Goal: Information Seeking & Learning: Learn about a topic

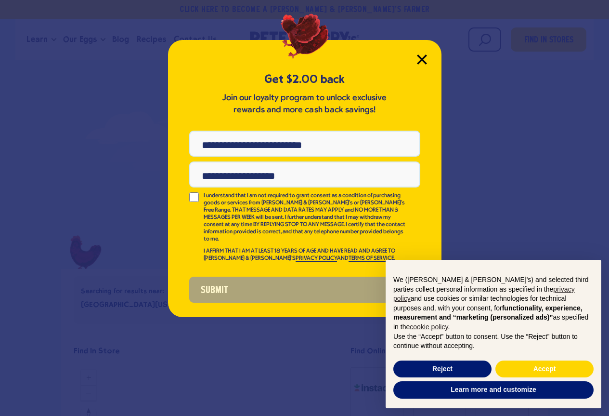
click at [424, 57] on icon "Close Modal" at bounding box center [422, 59] width 9 height 9
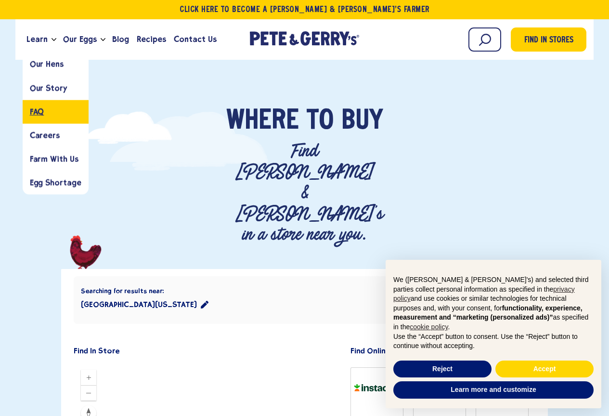
click at [43, 110] on span "FAQ" at bounding box center [37, 111] width 14 height 9
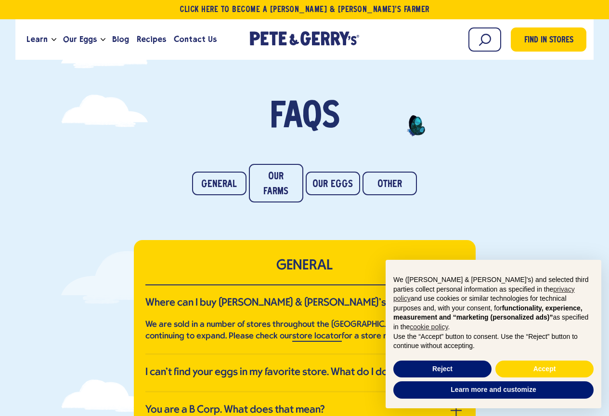
drag, startPoint x: 537, startPoint y: 258, endPoint x: 542, endPoint y: 246, distance: 12.8
click at [539, 252] on div "GENERAL Where can I buy Pete & Gerry’s Eggs? We are sold in a number of stores …" at bounding box center [304, 334] width 609 height 188
drag, startPoint x: 542, startPoint y: 243, endPoint x: 534, endPoint y: 241, distance: 7.9
click at [543, 243] on div "GENERAL Where can I buy Pete & Gerry’s Eggs? We are sold in a number of stores …" at bounding box center [304, 334] width 609 height 188
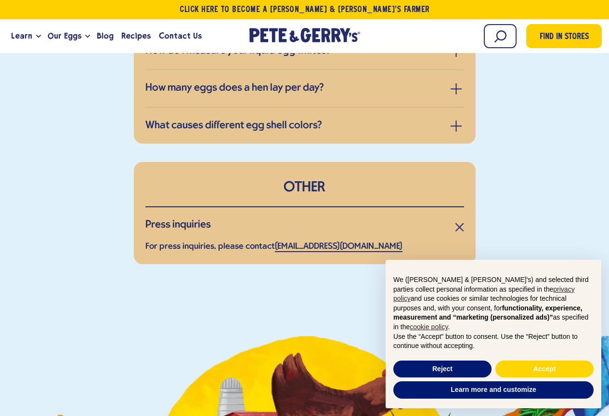
scroll to position [1589, 0]
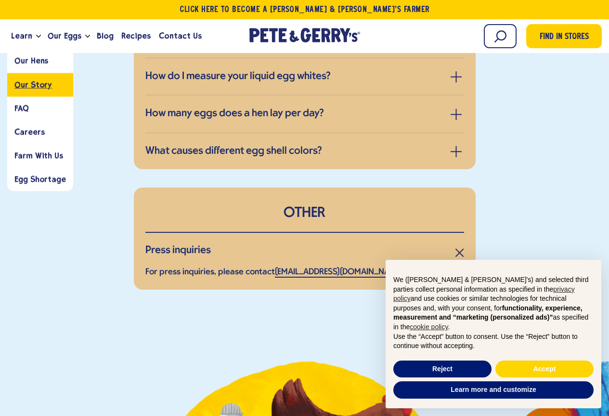
click at [29, 85] on span "Our Story" at bounding box center [33, 84] width 38 height 9
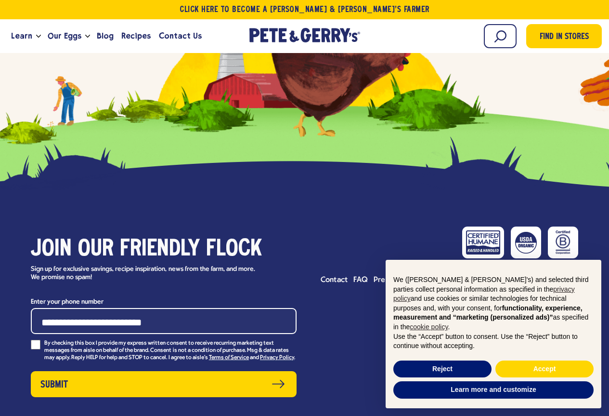
scroll to position [4233, 0]
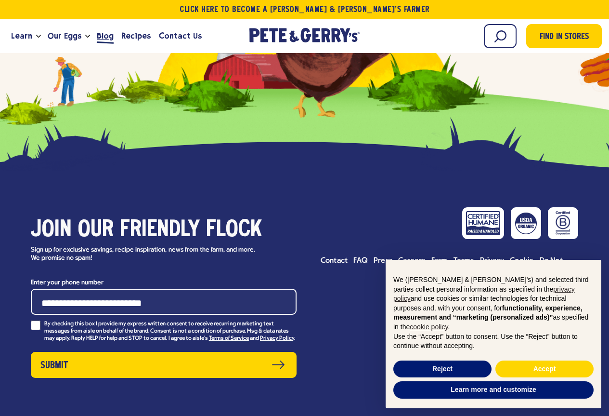
click at [104, 37] on span "Blog" at bounding box center [105, 36] width 17 height 12
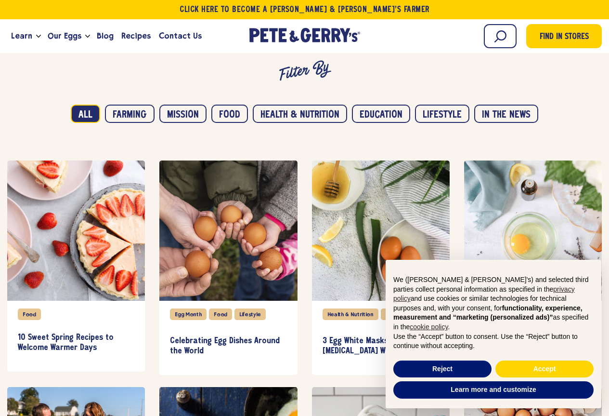
scroll to position [578, 0]
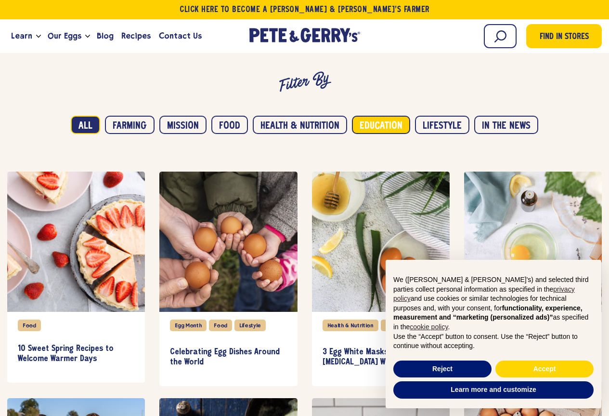
click at [377, 122] on button "Education" at bounding box center [381, 125] width 58 height 18
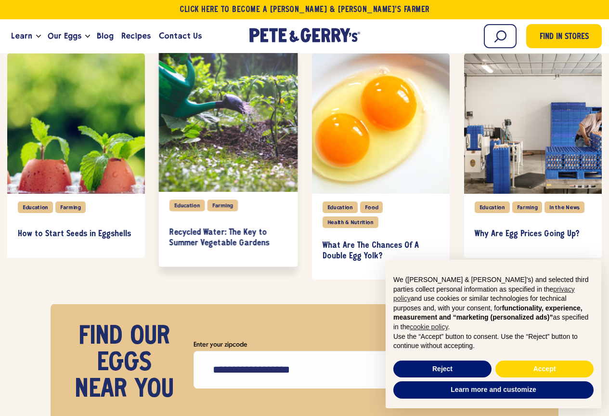
scroll to position [2071, 0]
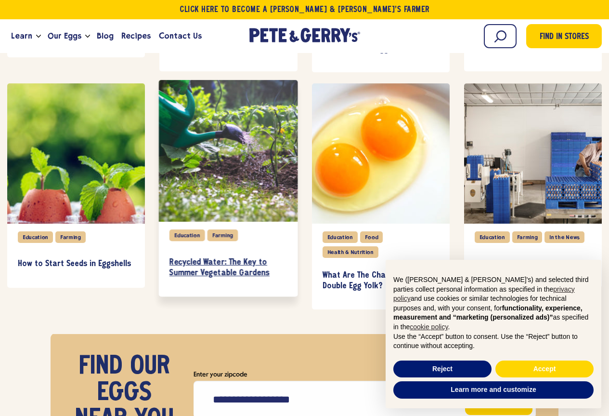
click at [196, 253] on link "Recycled Water: The Key to Summer Vegetable Gardens" at bounding box center [229, 267] width 118 height 39
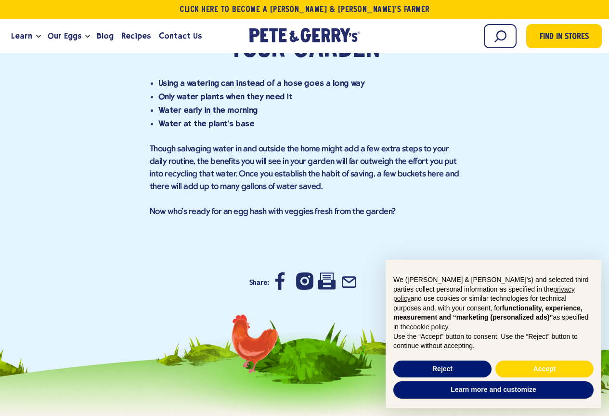
scroll to position [1445, 0]
